Goal: Task Accomplishment & Management: Manage account settings

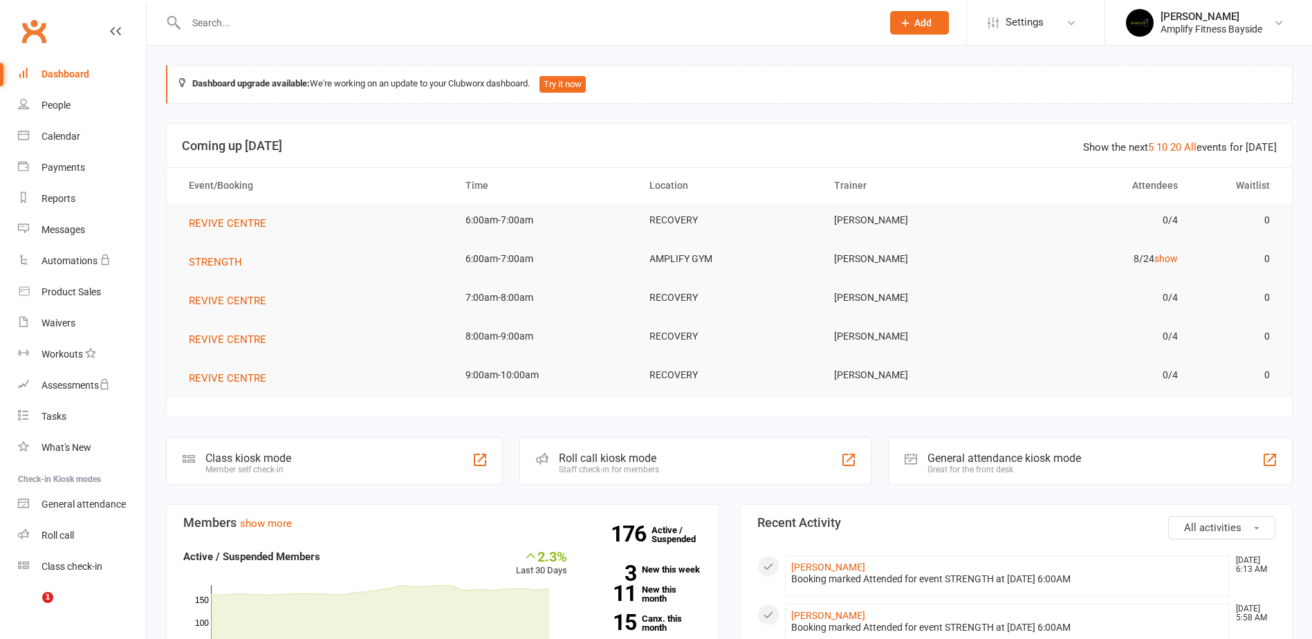
click at [37, 113] on link "People" at bounding box center [82, 105] width 128 height 31
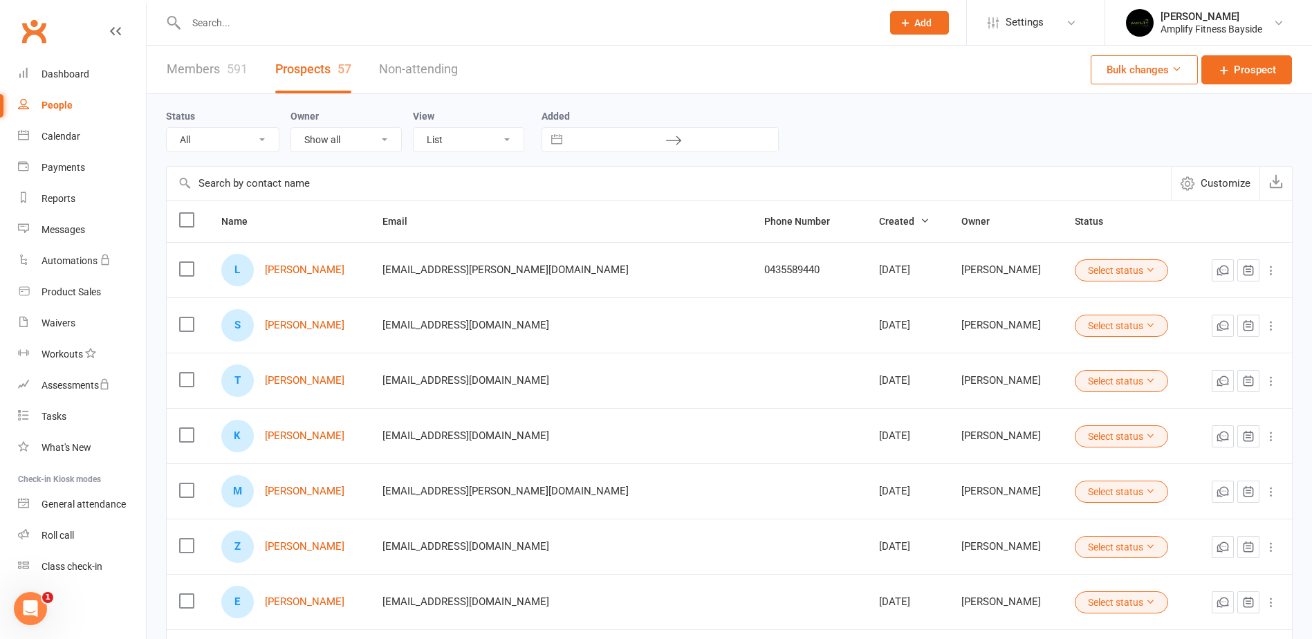
click at [225, 75] on link "Members 591" at bounding box center [207, 70] width 81 height 48
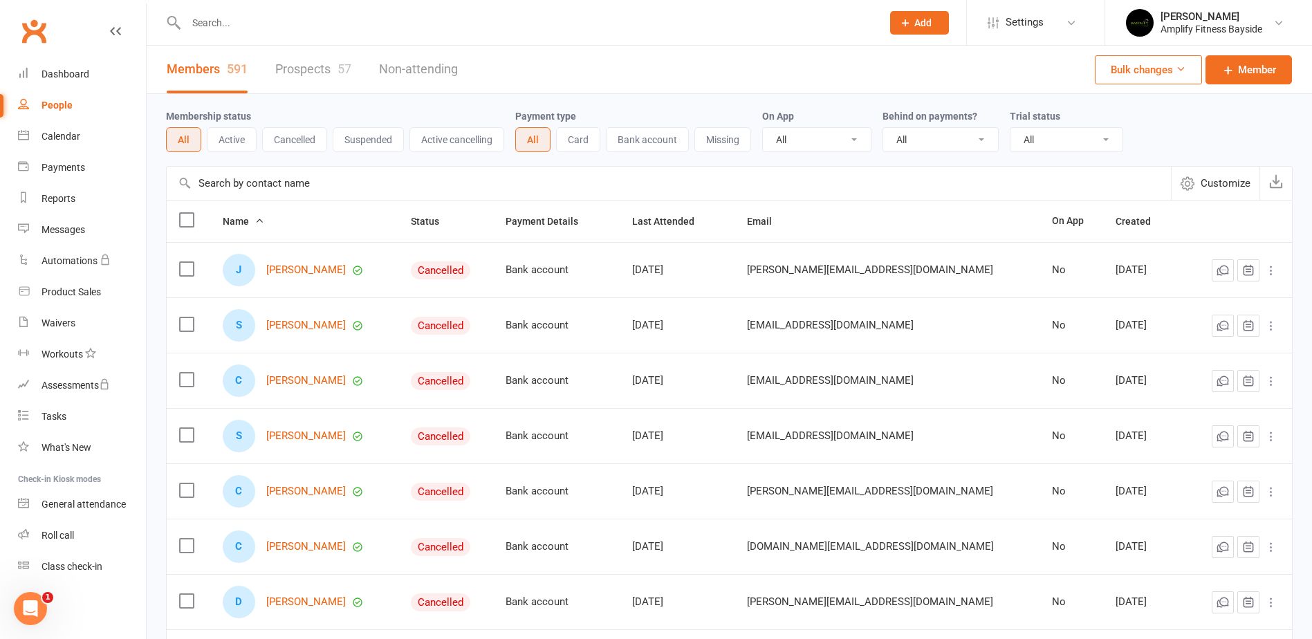
click at [253, 180] on input "text" at bounding box center [669, 183] width 1004 height 33
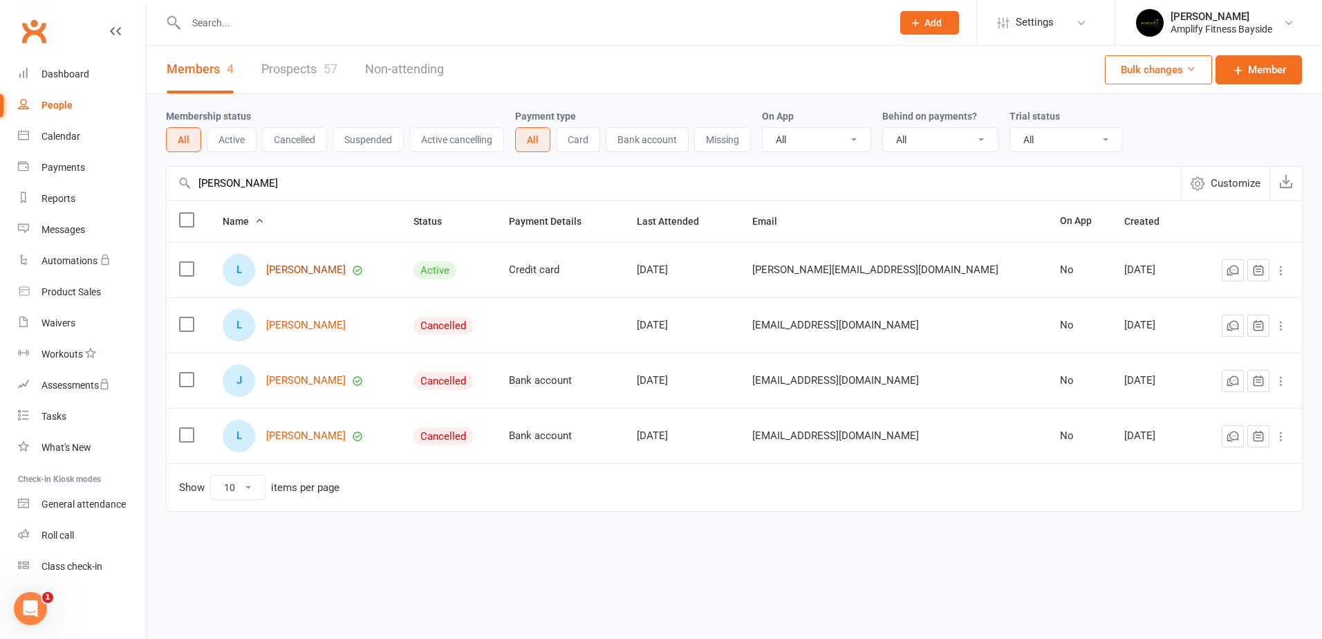
type input "[PERSON_NAME]"
click at [316, 272] on link "[PERSON_NAME]" at bounding box center [306, 270] width 80 height 12
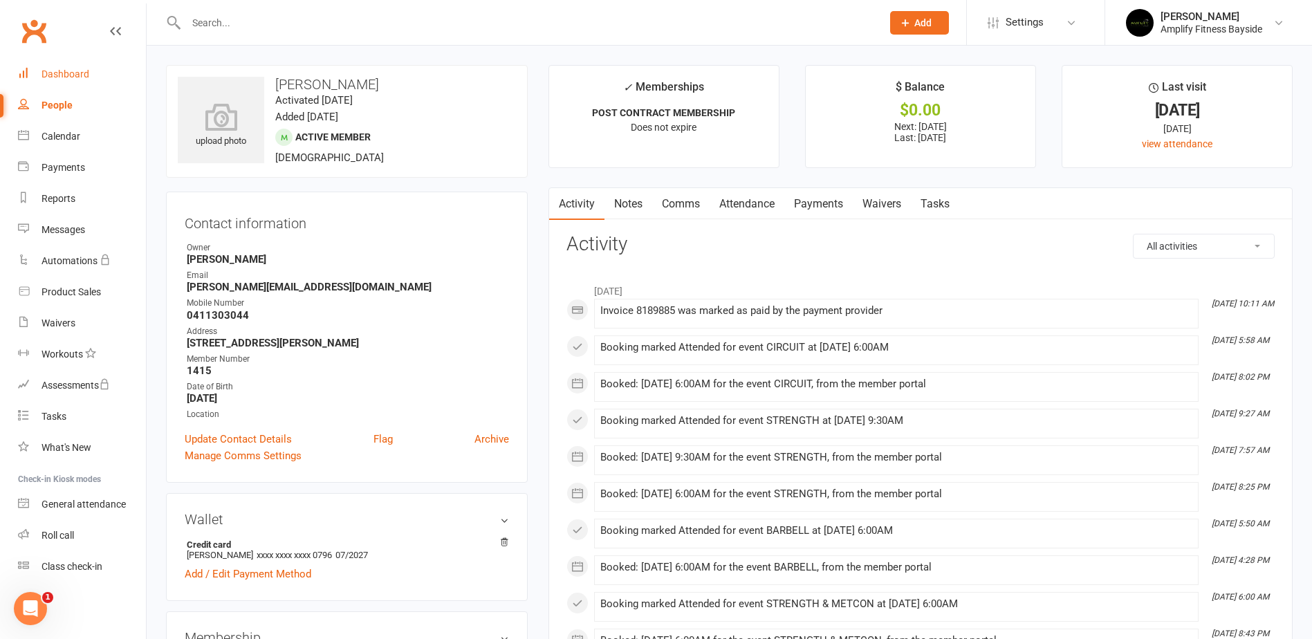
drag, startPoint x: 103, startPoint y: 73, endPoint x: 111, endPoint y: 68, distance: 9.3
click at [103, 73] on link "Dashboard" at bounding box center [82, 74] width 128 height 31
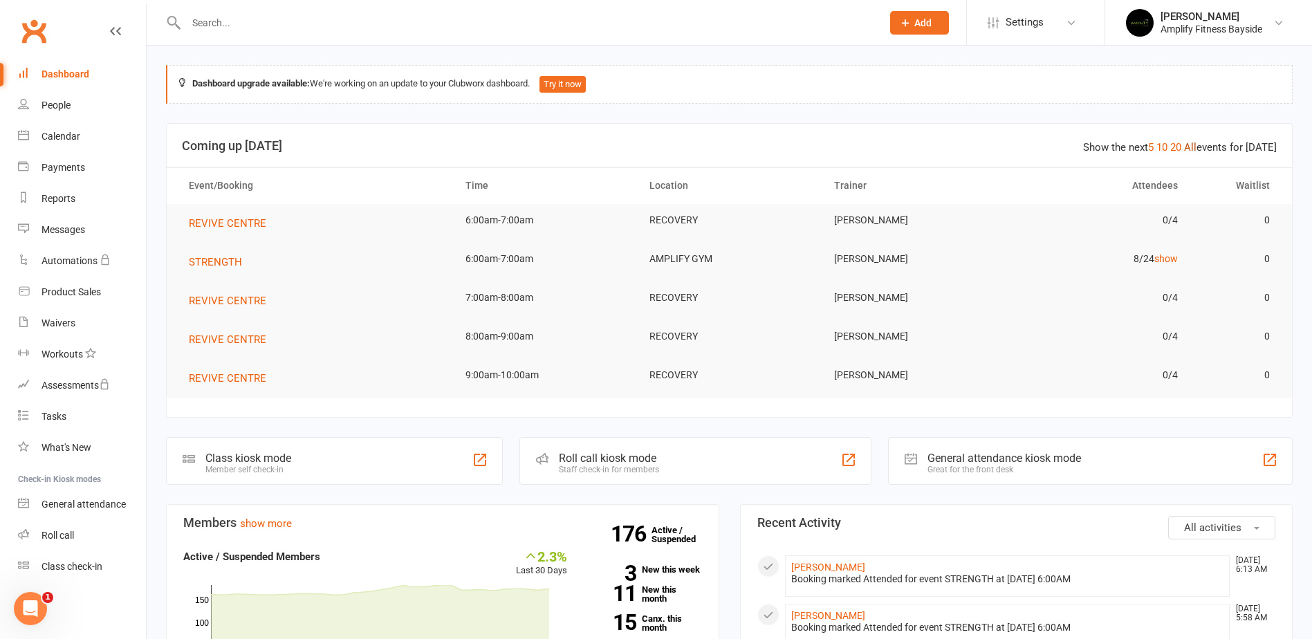
click at [1190, 145] on link "All" at bounding box center [1190, 147] width 12 height 12
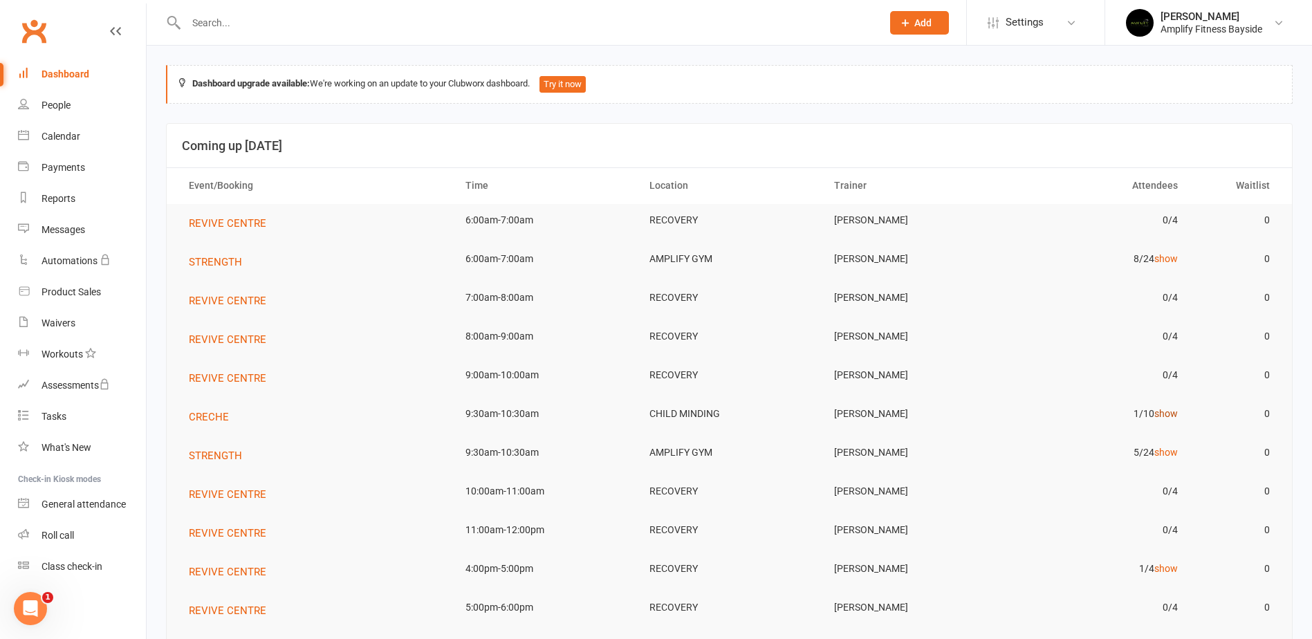
click at [1165, 413] on link "show" at bounding box center [1166, 413] width 24 height 11
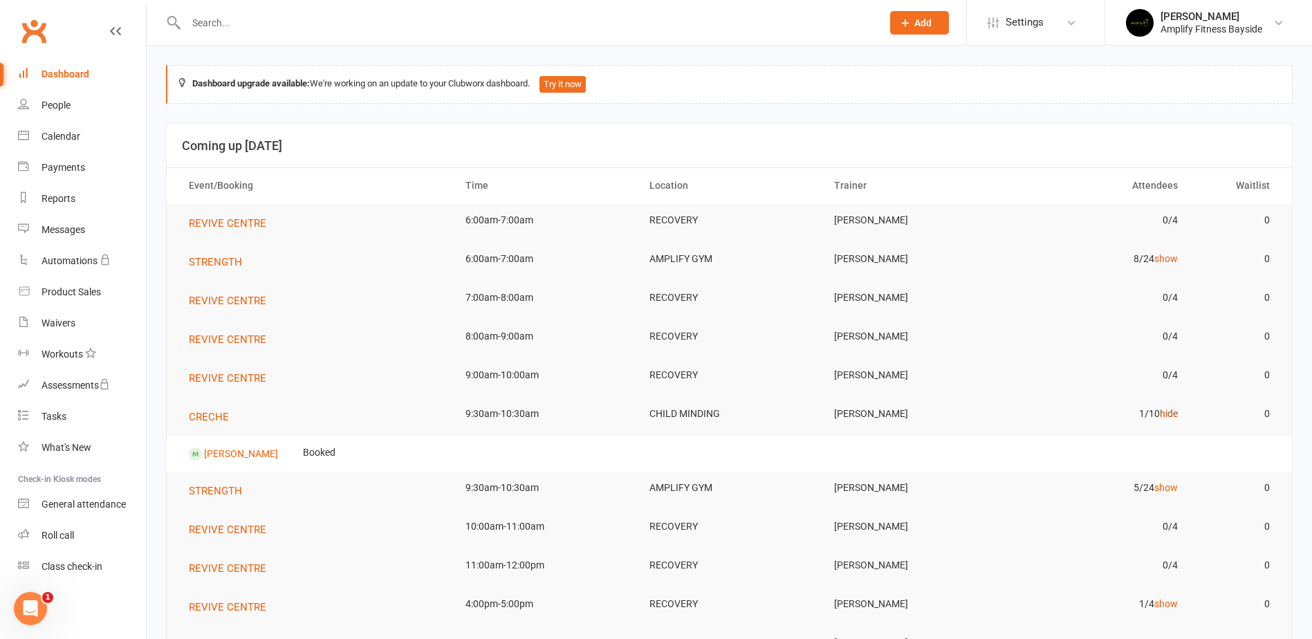
click at [1165, 413] on link "hide" at bounding box center [1169, 413] width 18 height 11
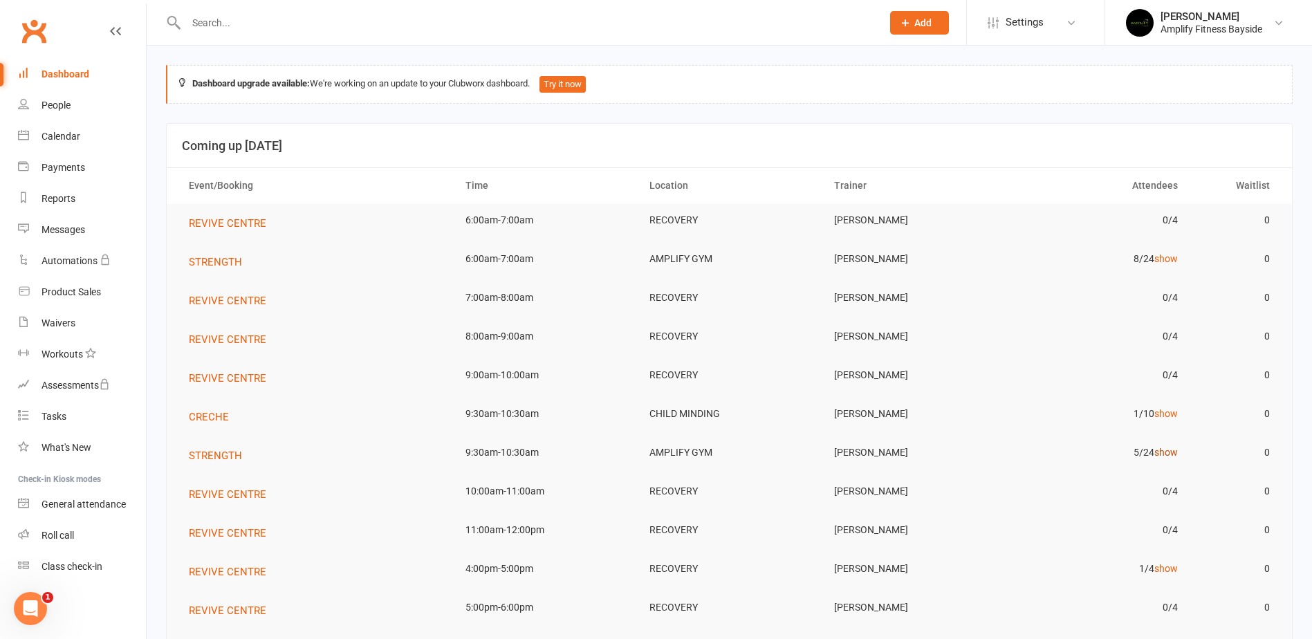
click at [1176, 450] on link "show" at bounding box center [1166, 452] width 24 height 11
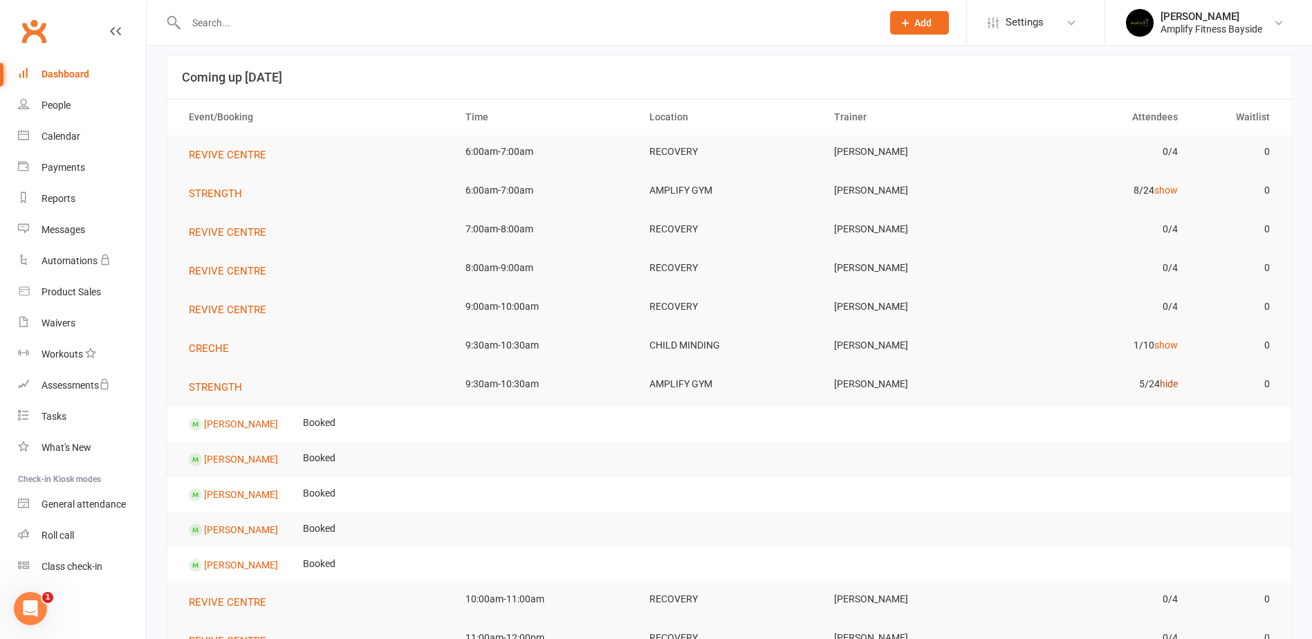
scroll to position [69, 0]
click at [1166, 379] on link "hide" at bounding box center [1169, 383] width 18 height 11
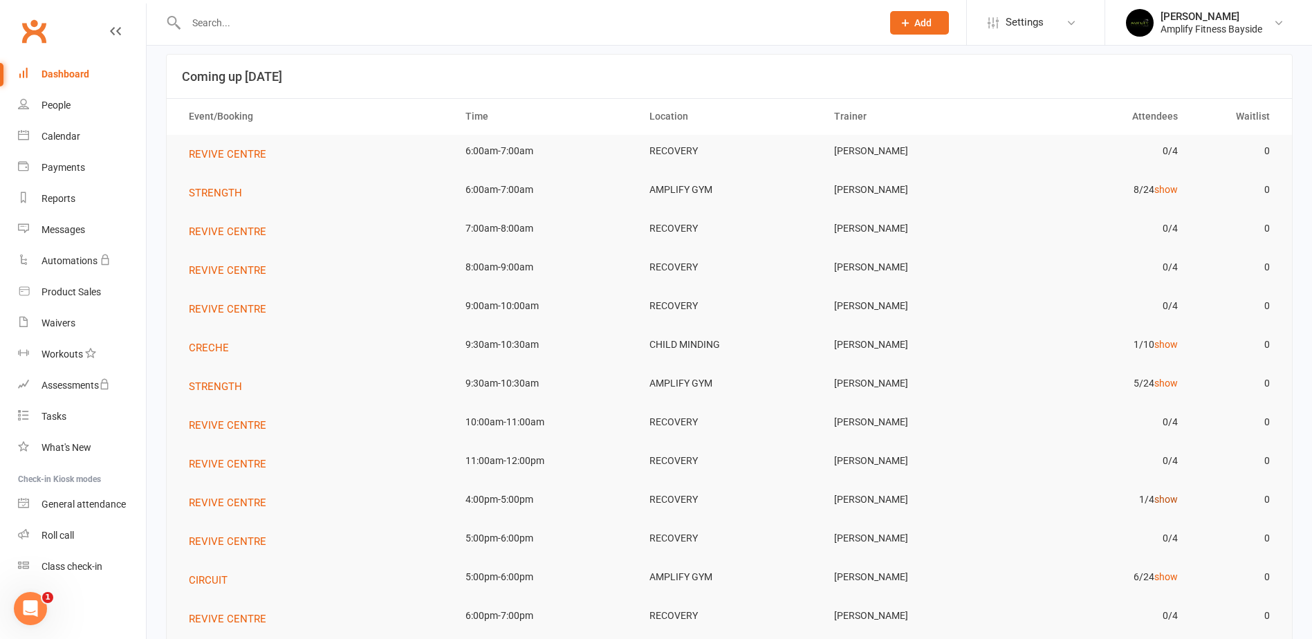
click at [1161, 499] on link "show" at bounding box center [1166, 499] width 24 height 11
click at [1161, 499] on link "hide" at bounding box center [1169, 499] width 18 height 11
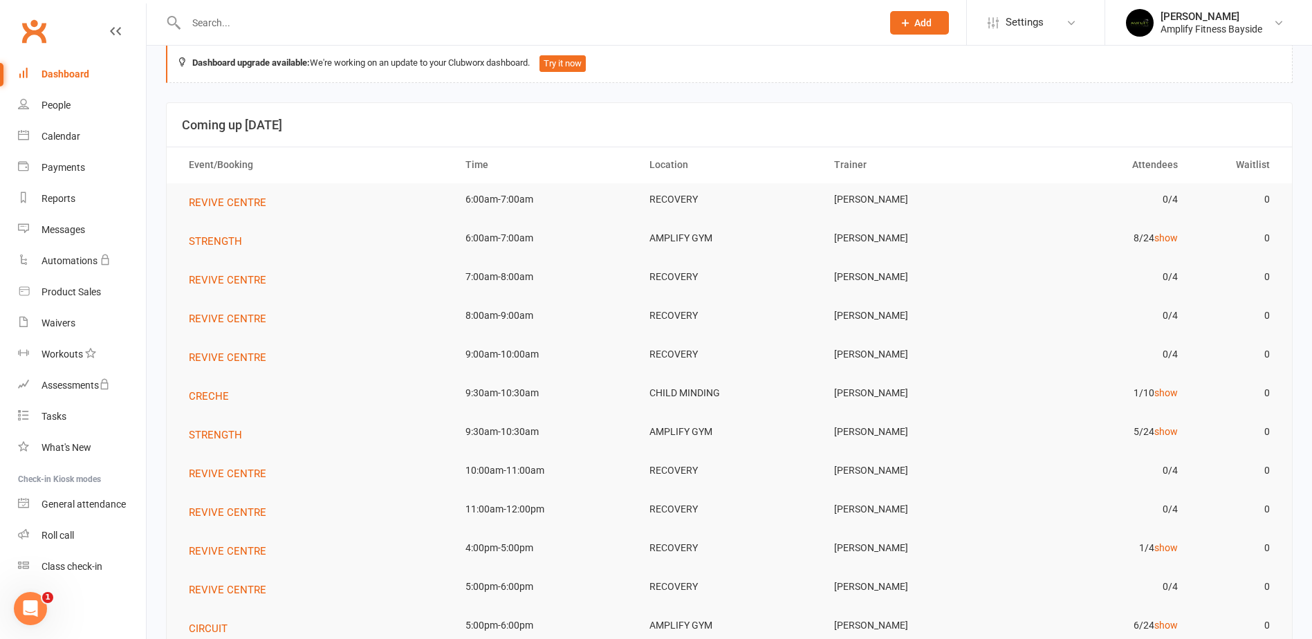
scroll to position [0, 0]
